Goal: Navigation & Orientation: Find specific page/section

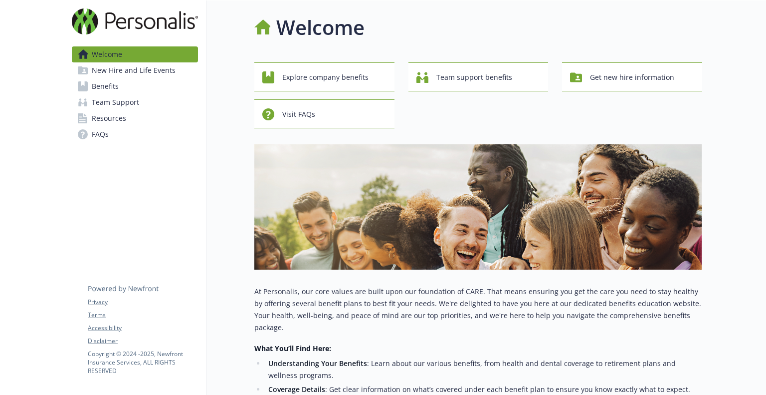
click at [100, 85] on span "Benefits" at bounding box center [105, 86] width 27 height 16
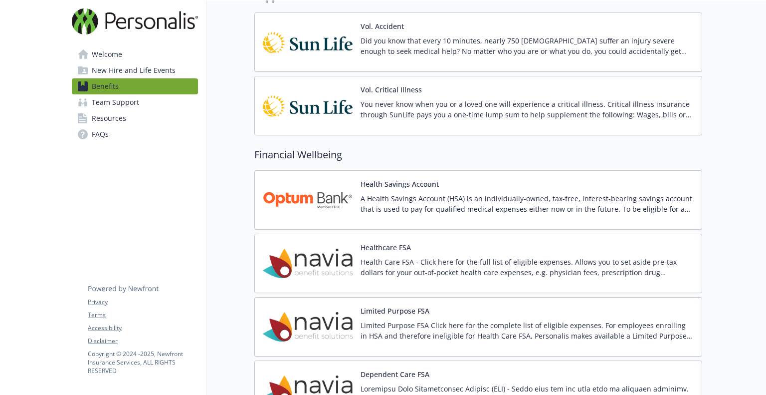
scroll to position [879, 7]
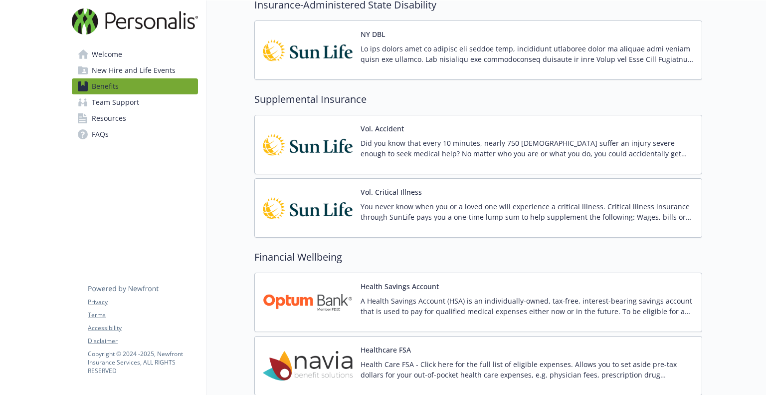
click at [101, 47] on span "Welcome" at bounding box center [107, 54] width 30 height 16
